Goal: Information Seeking & Learning: Find contact information

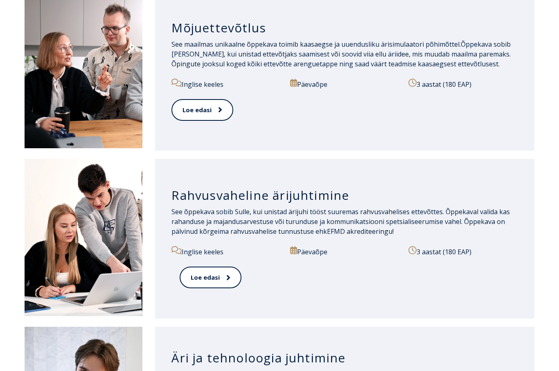
scroll to position [798, 0]
click at [427, 251] on p "3 aastat (180 EAP)" at bounding box center [463, 251] width 110 height 11
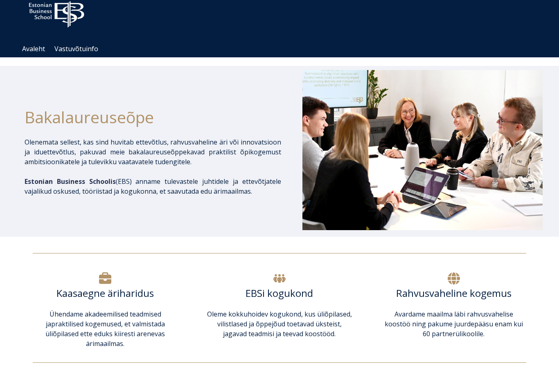
scroll to position [47, 0]
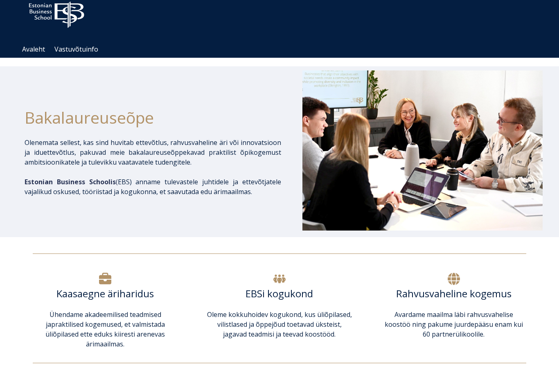
click at [103, 298] on h6 "Kaasaegne äriharidus" at bounding box center [105, 293] width 145 height 12
click at [68, 291] on h6 "Kaasaegne äriharidus" at bounding box center [105, 293] width 145 height 12
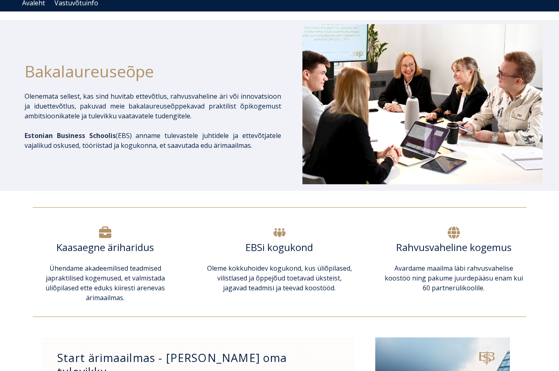
scroll to position [93, 0]
click at [109, 282] on span "praktilised kogemused, et valmistada üliõpilased ette eduks kiiresti arenevas ä…" at bounding box center [104, 287] width 119 height 29
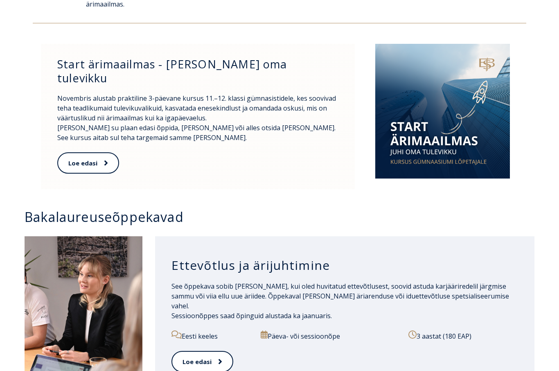
scroll to position [499, 0]
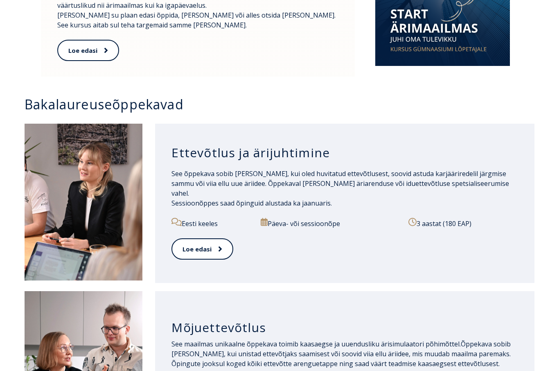
click at [311, 218] on p "Päeva- või sessioonõpe" at bounding box center [330, 223] width 139 height 11
click at [198, 245] on link "Loe edasi" at bounding box center [201, 249] width 61 height 22
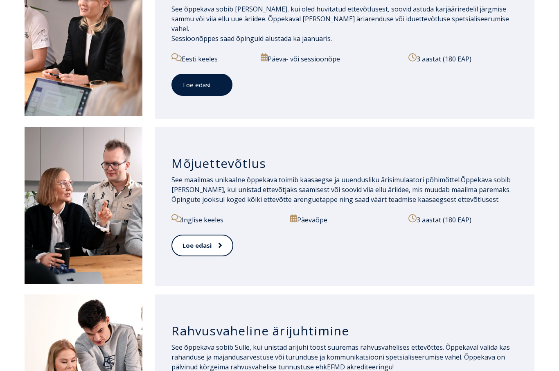
scroll to position [663, 0]
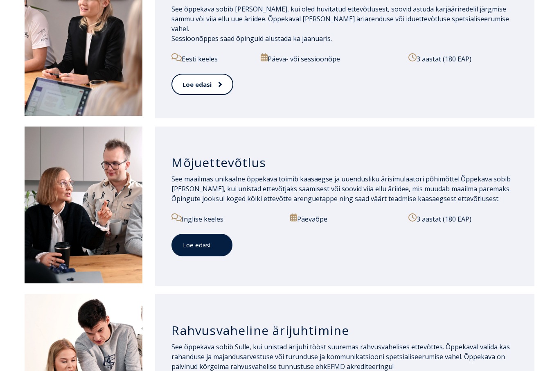
click at [197, 240] on link "Loe edasi" at bounding box center [201, 245] width 61 height 22
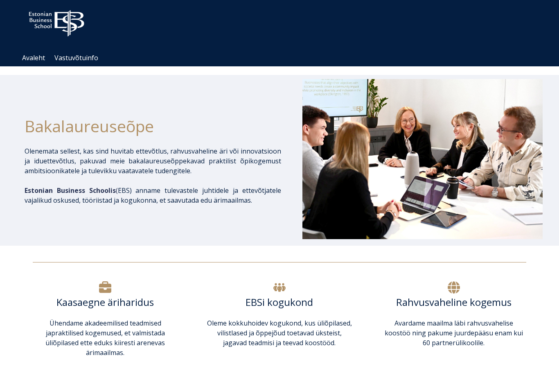
scroll to position [0, 0]
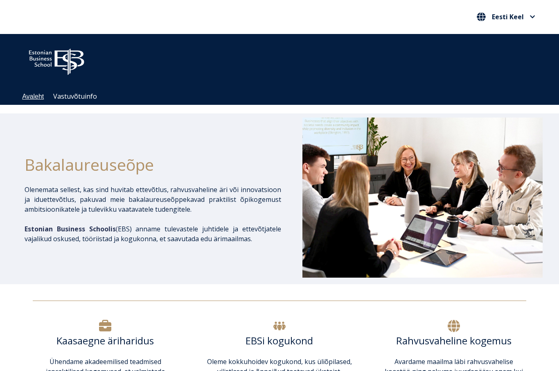
click at [37, 98] on link "Avaleht" at bounding box center [33, 96] width 22 height 7
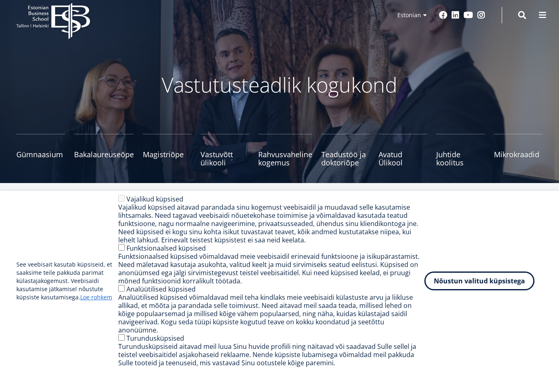
scroll to position [15, 0]
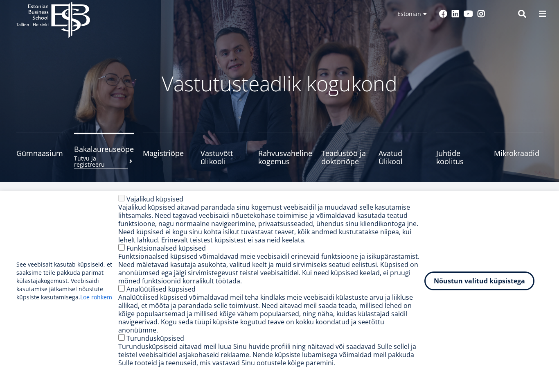
click at [106, 148] on span "Bakalaureuseõpe Tutvu ja registreeru" at bounding box center [104, 149] width 60 height 8
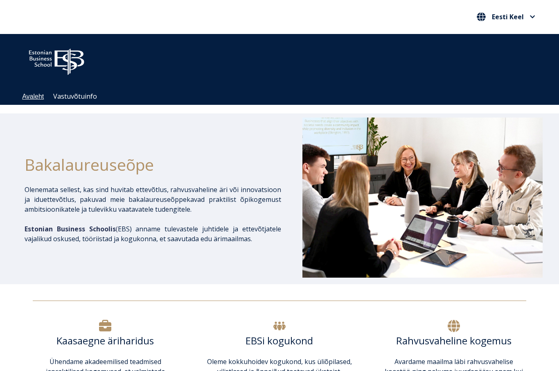
click at [33, 97] on link "Avaleht" at bounding box center [33, 96] width 22 height 7
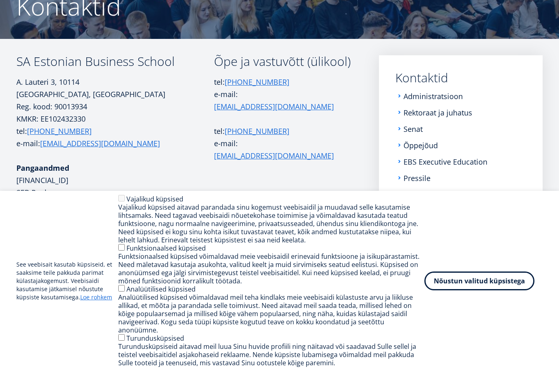
scroll to position [92, 0]
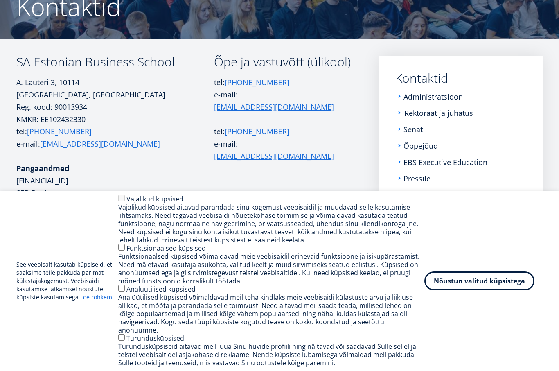
click at [450, 111] on link "Rektoraat ja juhatus" at bounding box center [438, 113] width 69 height 8
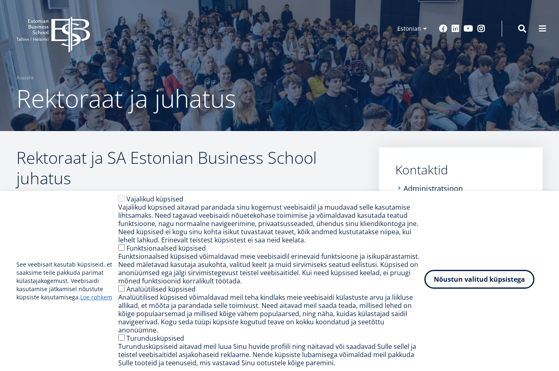
click at [477, 285] on button "Nõustun valitud küpsistega" at bounding box center [479, 279] width 110 height 19
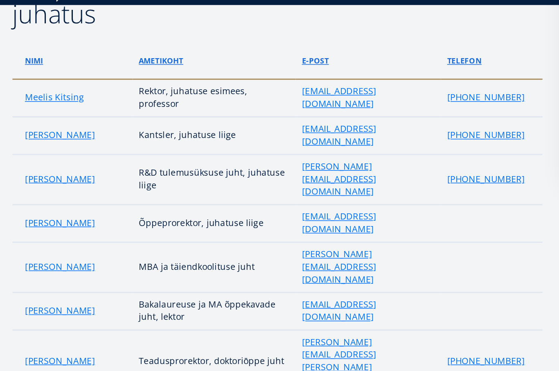
scroll to position [59, 0]
